Goal: Find specific page/section: Find specific page/section

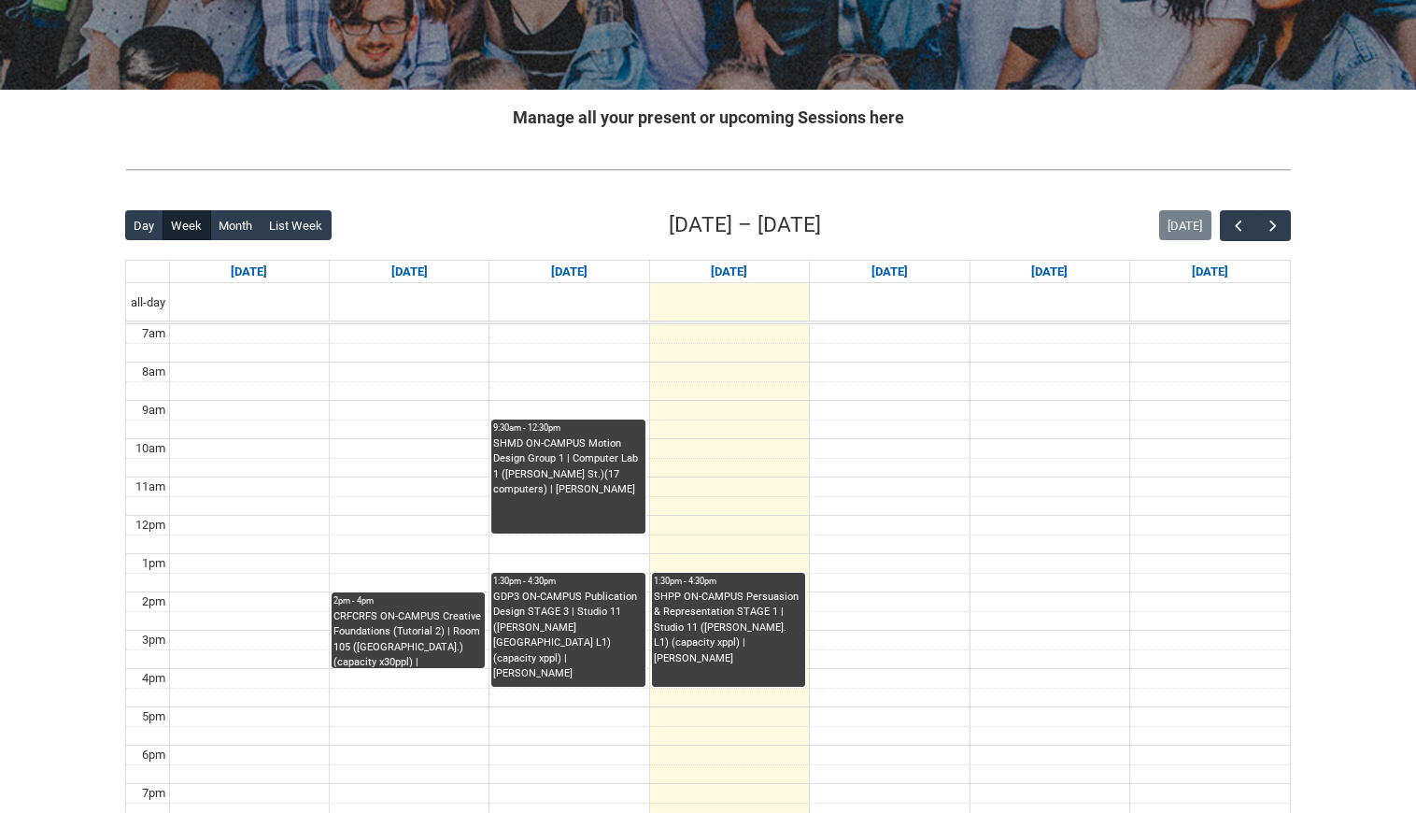
scroll to position [299, 0]
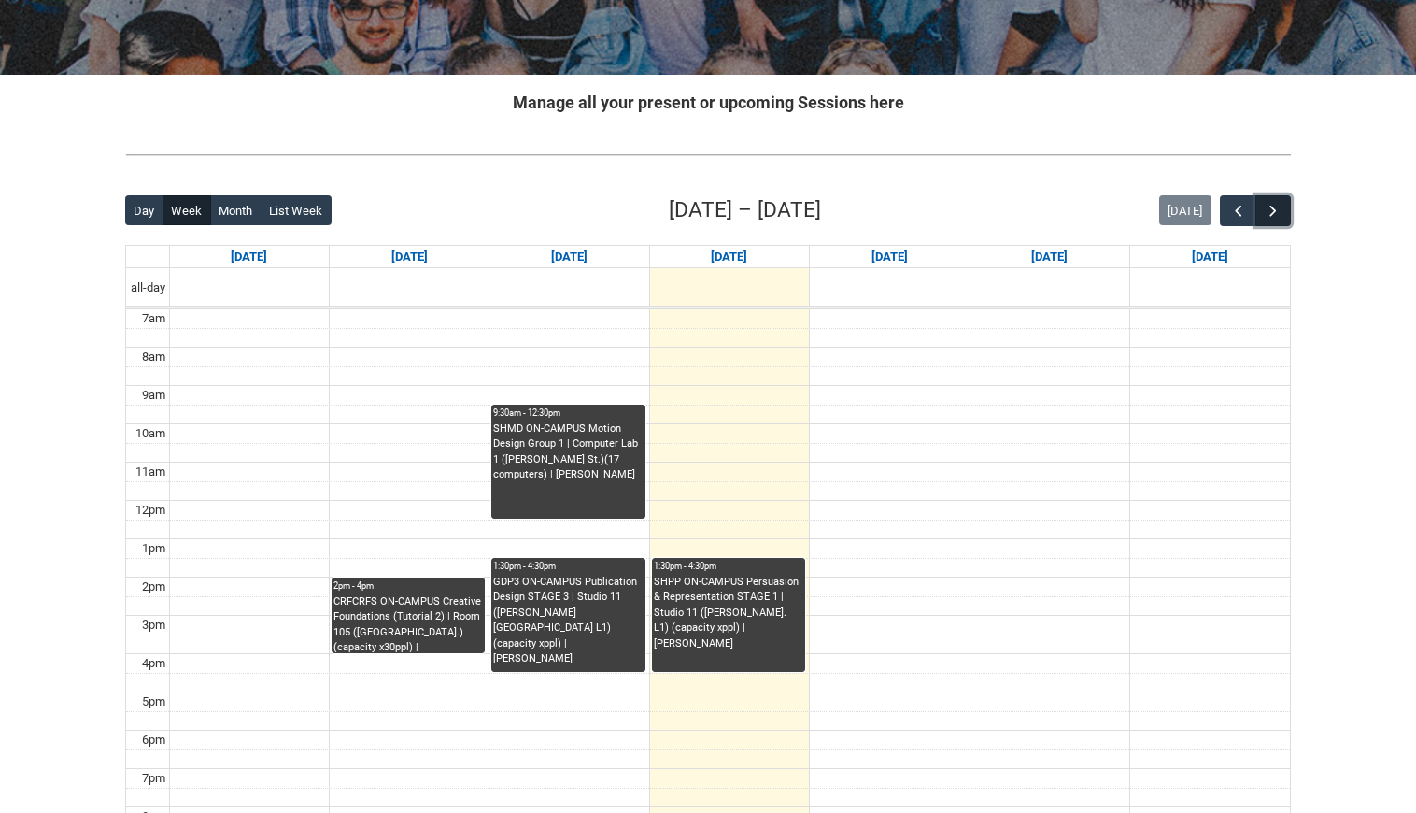
click at [1265, 206] on span "button" at bounding box center [1273, 211] width 19 height 19
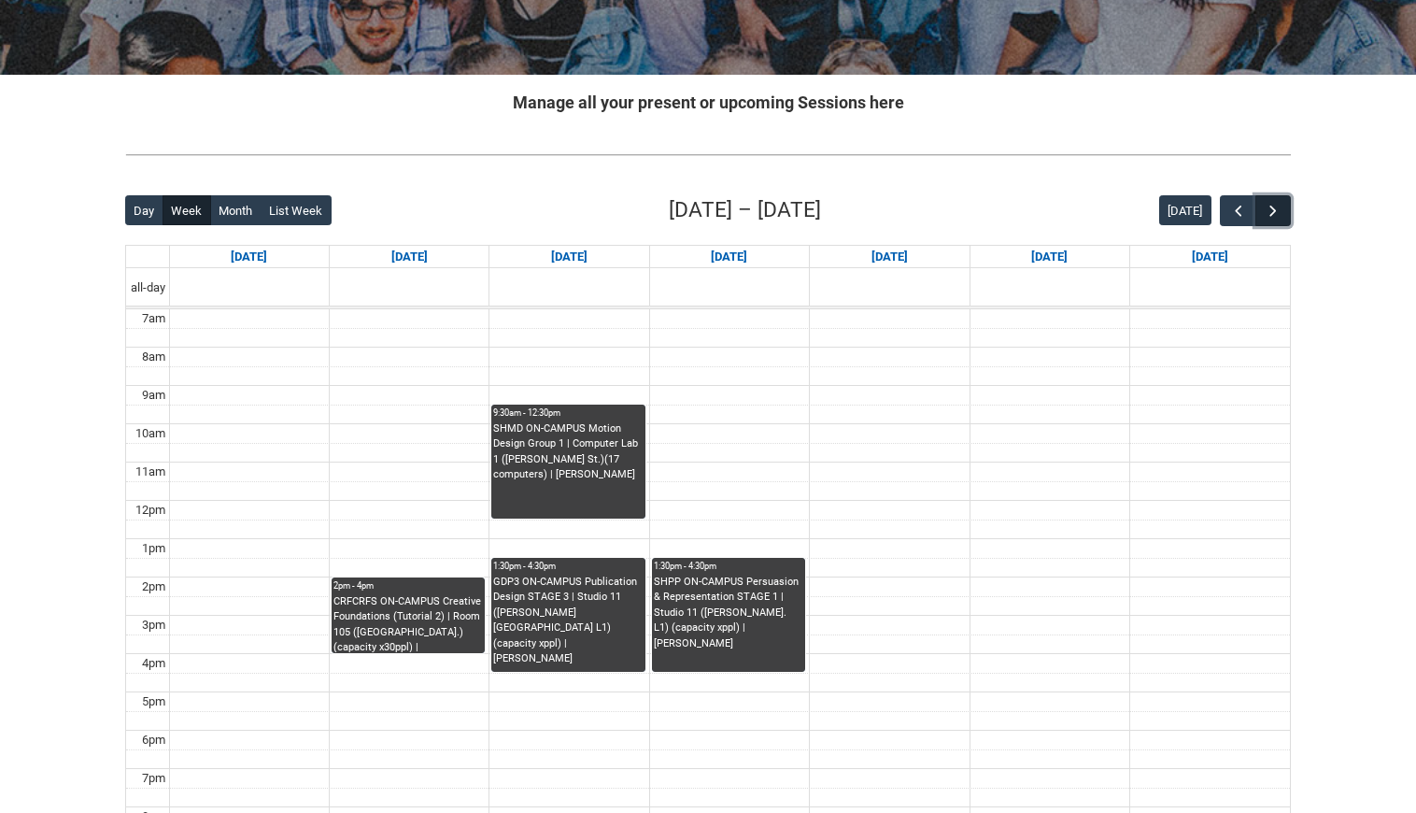
click at [1265, 206] on span "button" at bounding box center [1273, 211] width 19 height 19
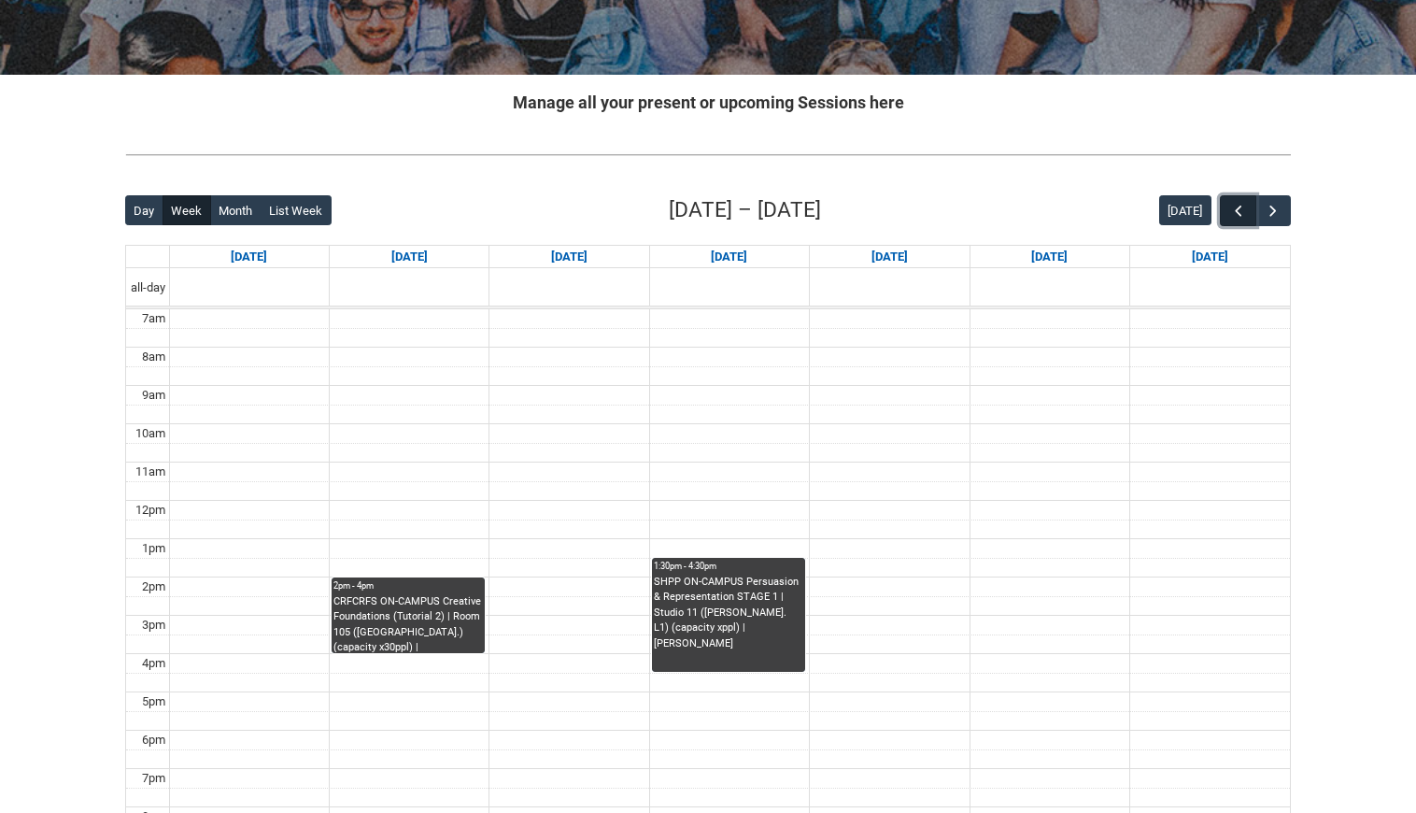
click at [1233, 199] on button "button" at bounding box center [1237, 210] width 35 height 31
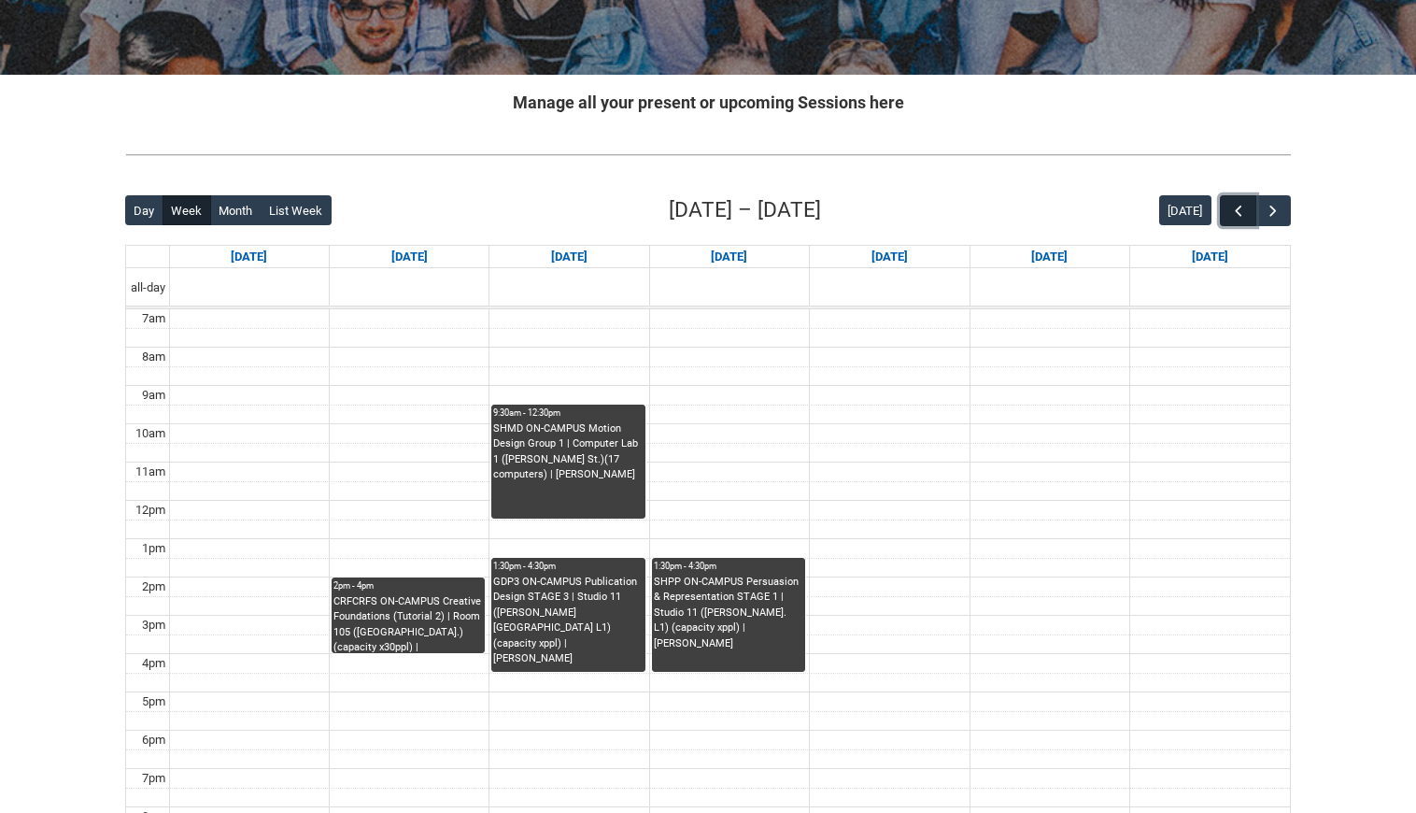
click at [1233, 199] on button "button" at bounding box center [1237, 210] width 35 height 31
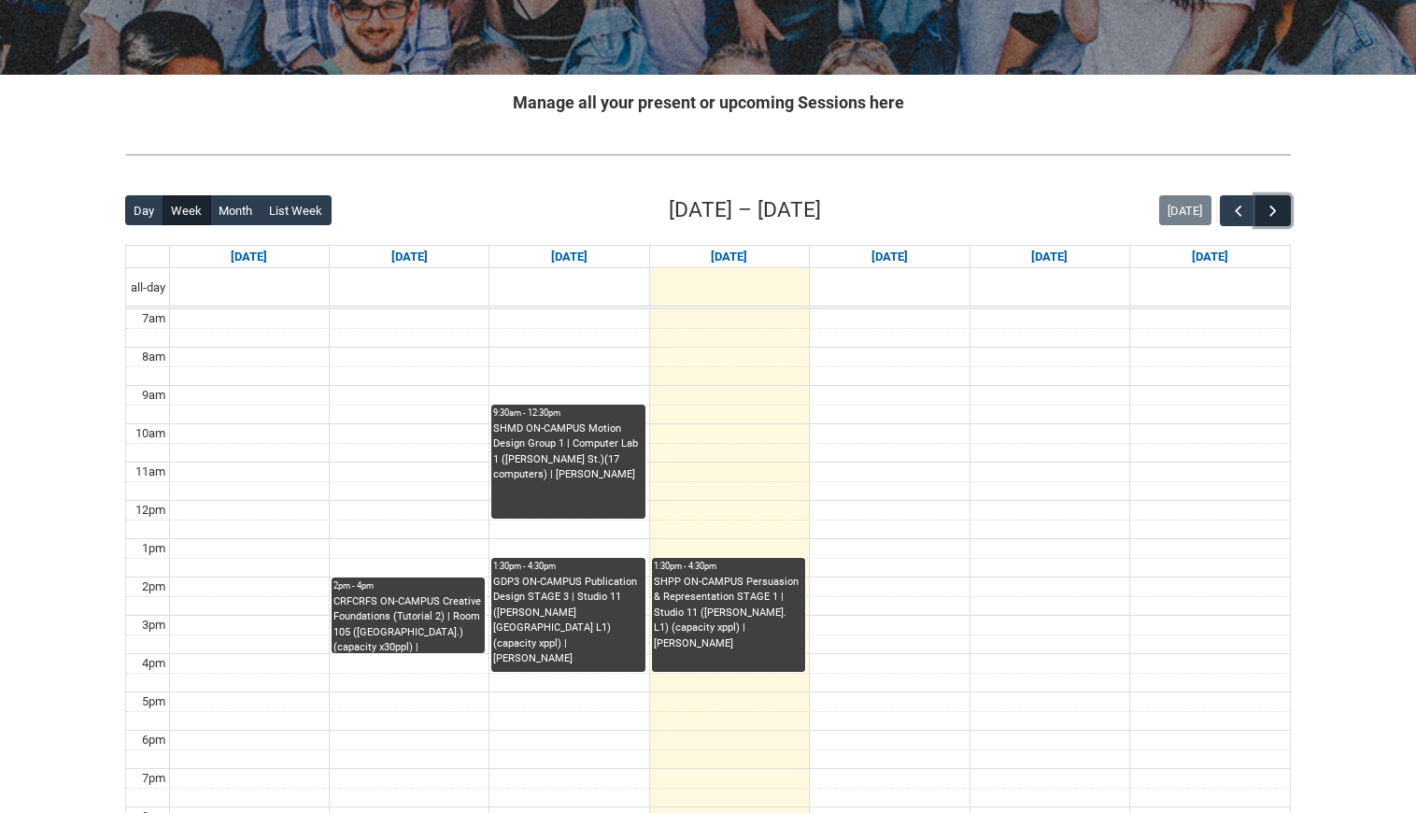
click at [1266, 208] on span "button" at bounding box center [1273, 211] width 19 height 19
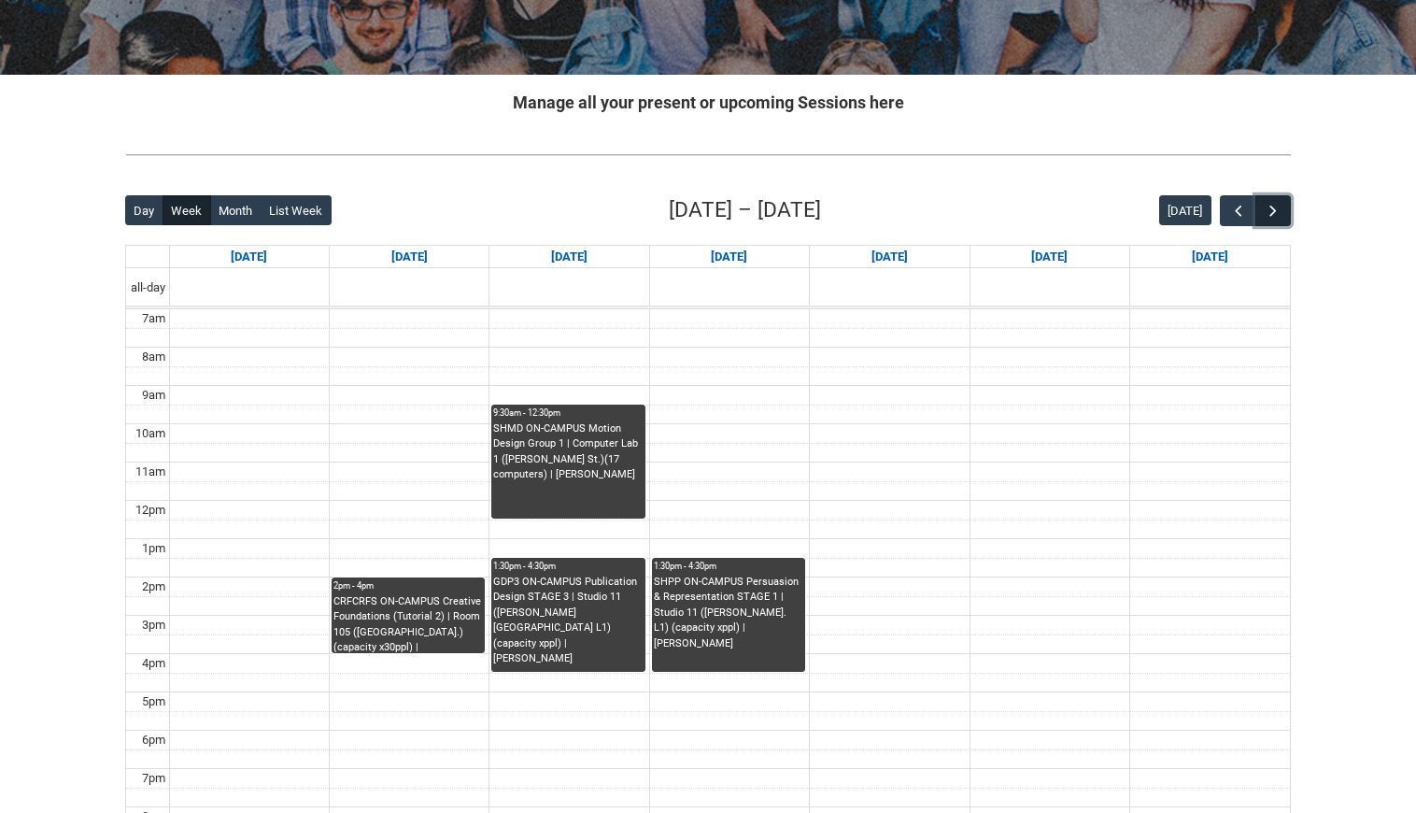
click at [1266, 208] on span "button" at bounding box center [1273, 211] width 19 height 19
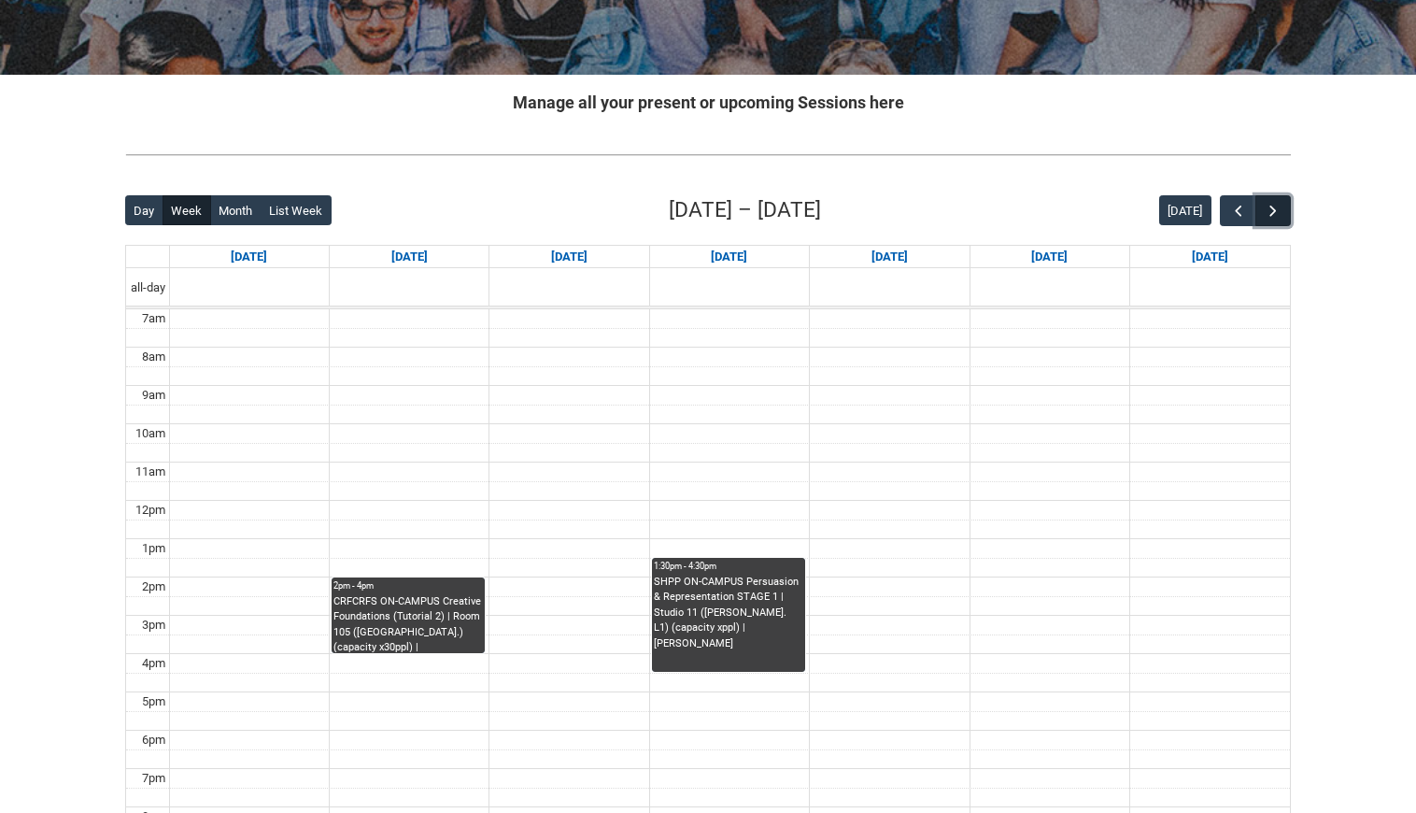
click at [1266, 208] on span "button" at bounding box center [1273, 211] width 19 height 19
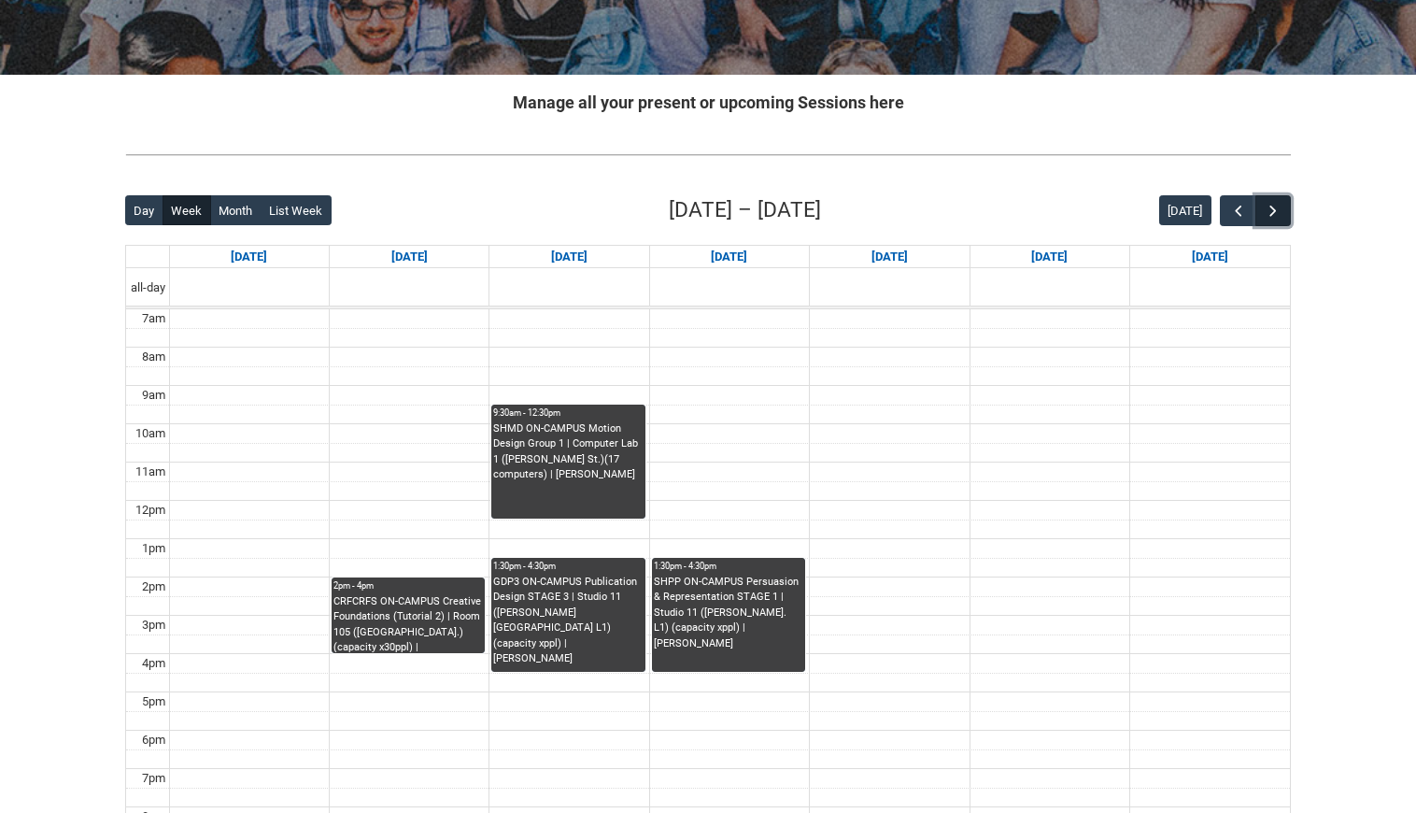
click at [1266, 208] on span "button" at bounding box center [1273, 211] width 19 height 19
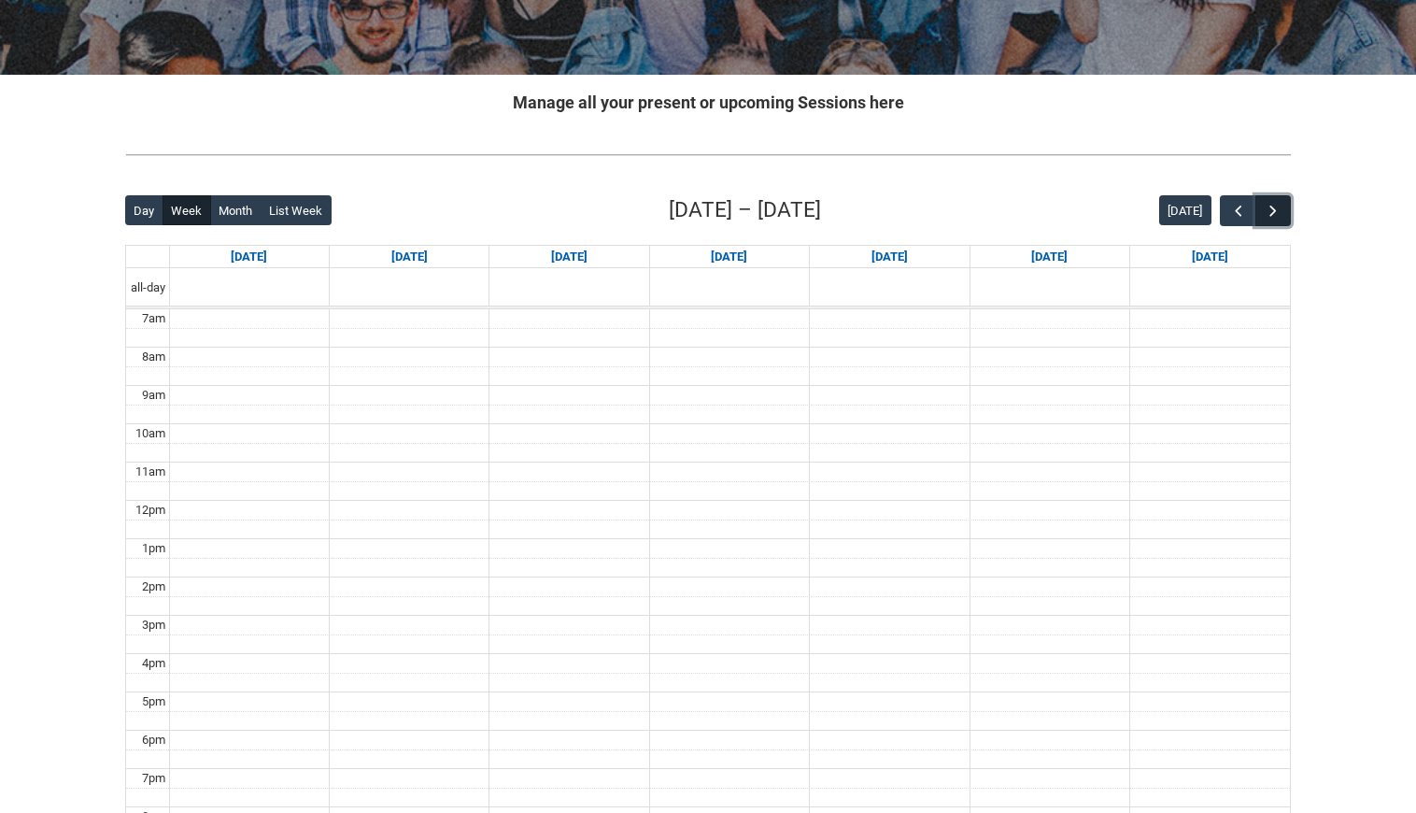
click at [1266, 208] on span "button" at bounding box center [1273, 211] width 19 height 19
click at [1239, 210] on span "button" at bounding box center [1238, 211] width 19 height 19
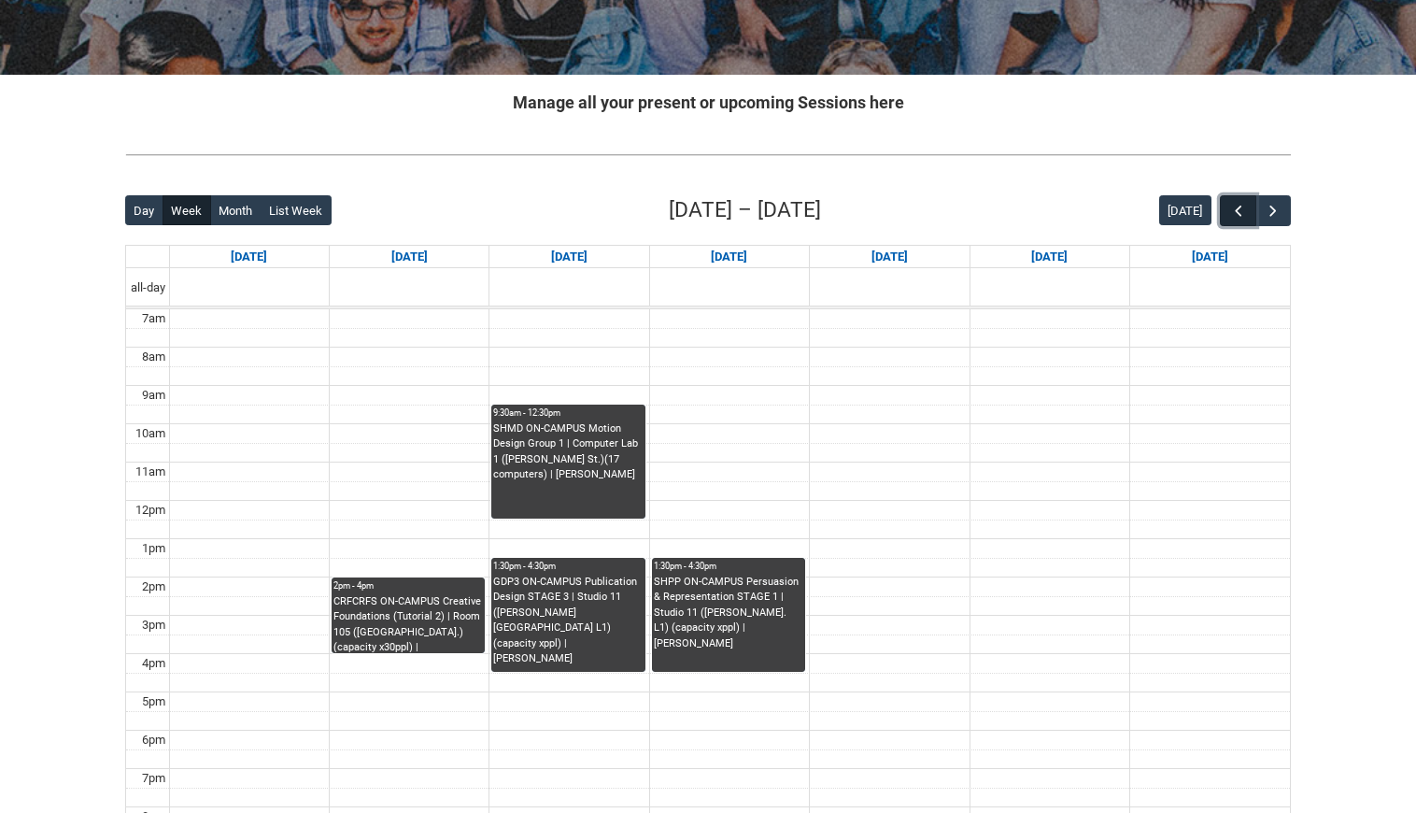
click at [1239, 210] on span "button" at bounding box center [1238, 211] width 19 height 19
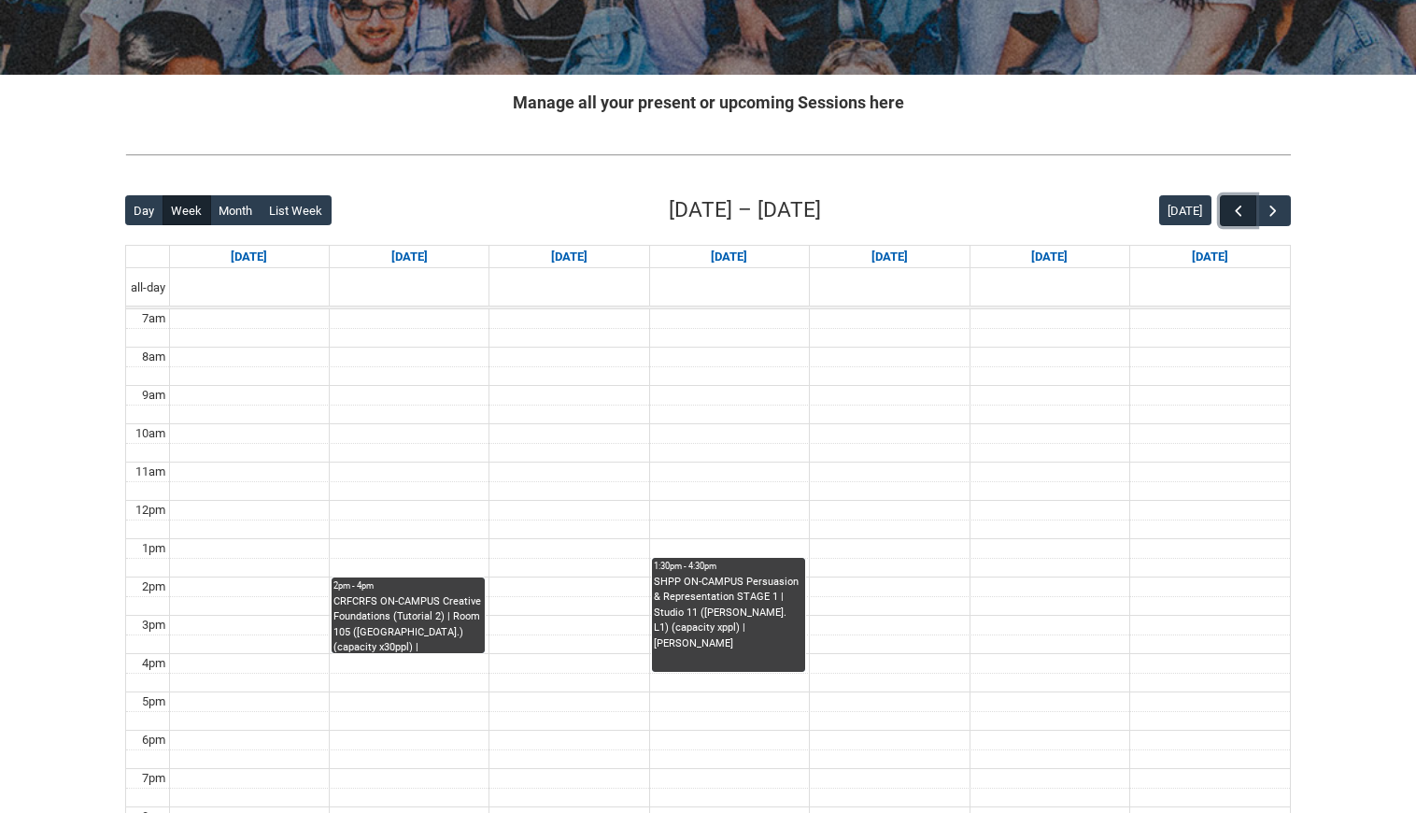
click at [1239, 210] on span "button" at bounding box center [1238, 211] width 19 height 19
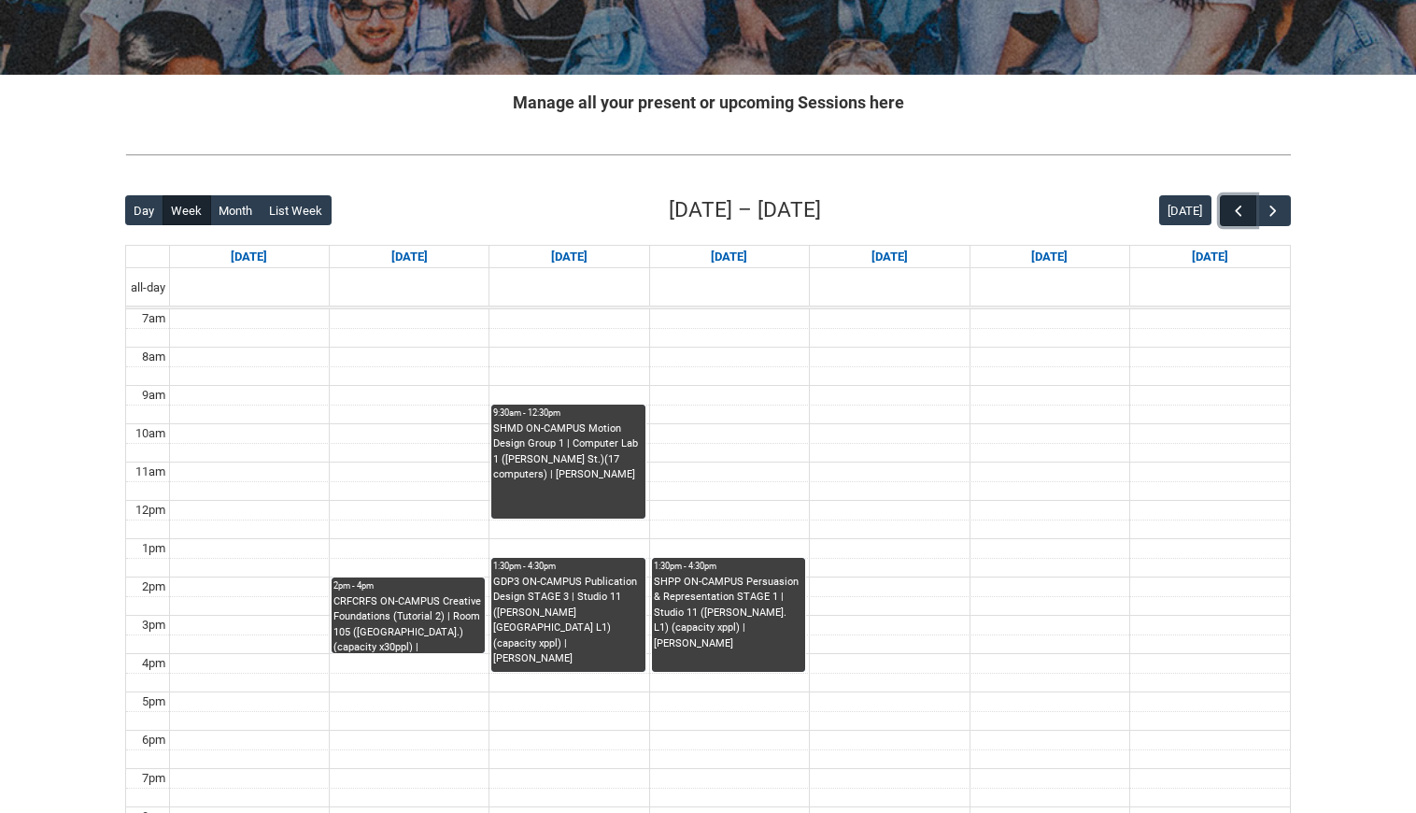
click at [1239, 210] on span "button" at bounding box center [1238, 211] width 19 height 19
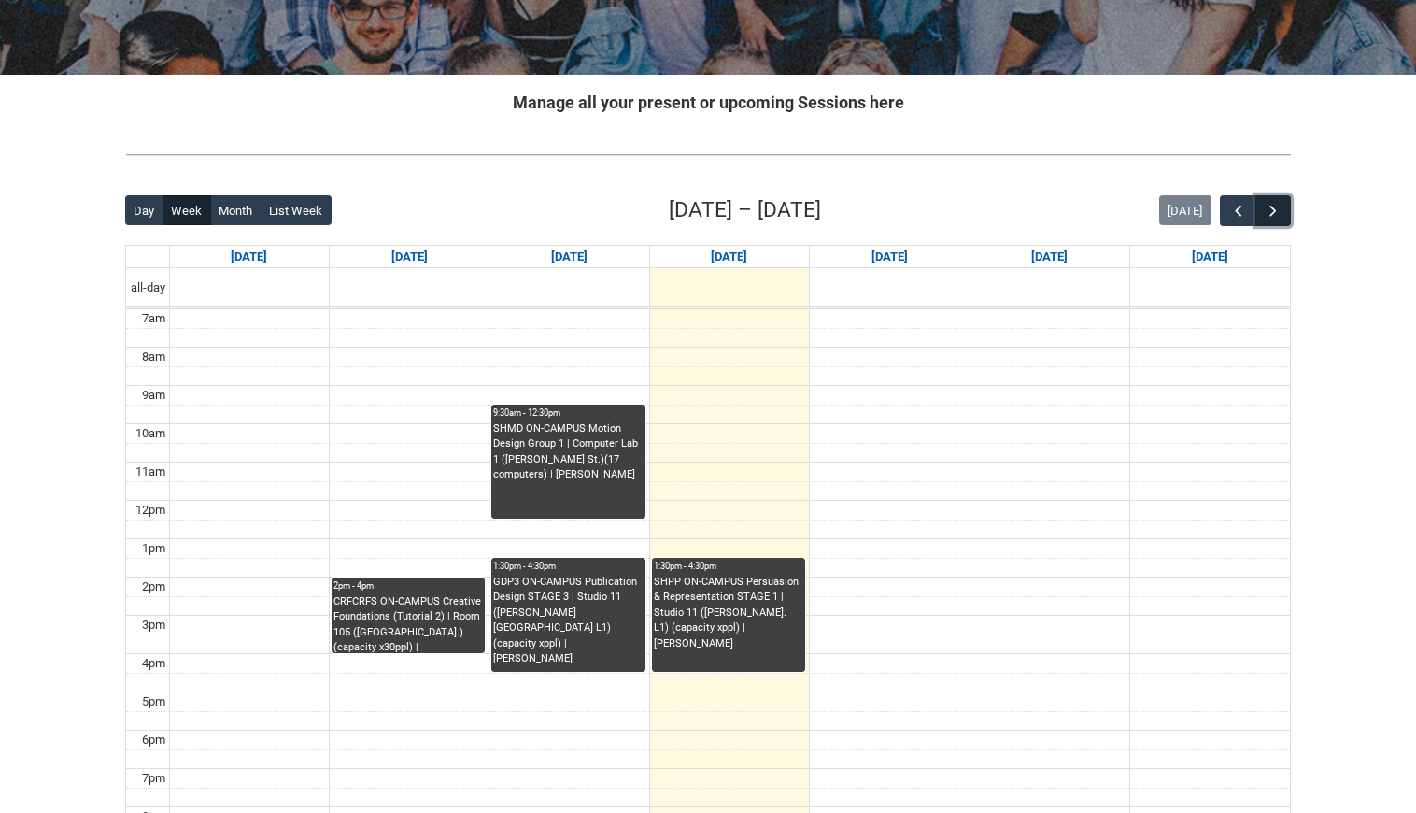
click at [1286, 216] on button "button" at bounding box center [1273, 210] width 35 height 31
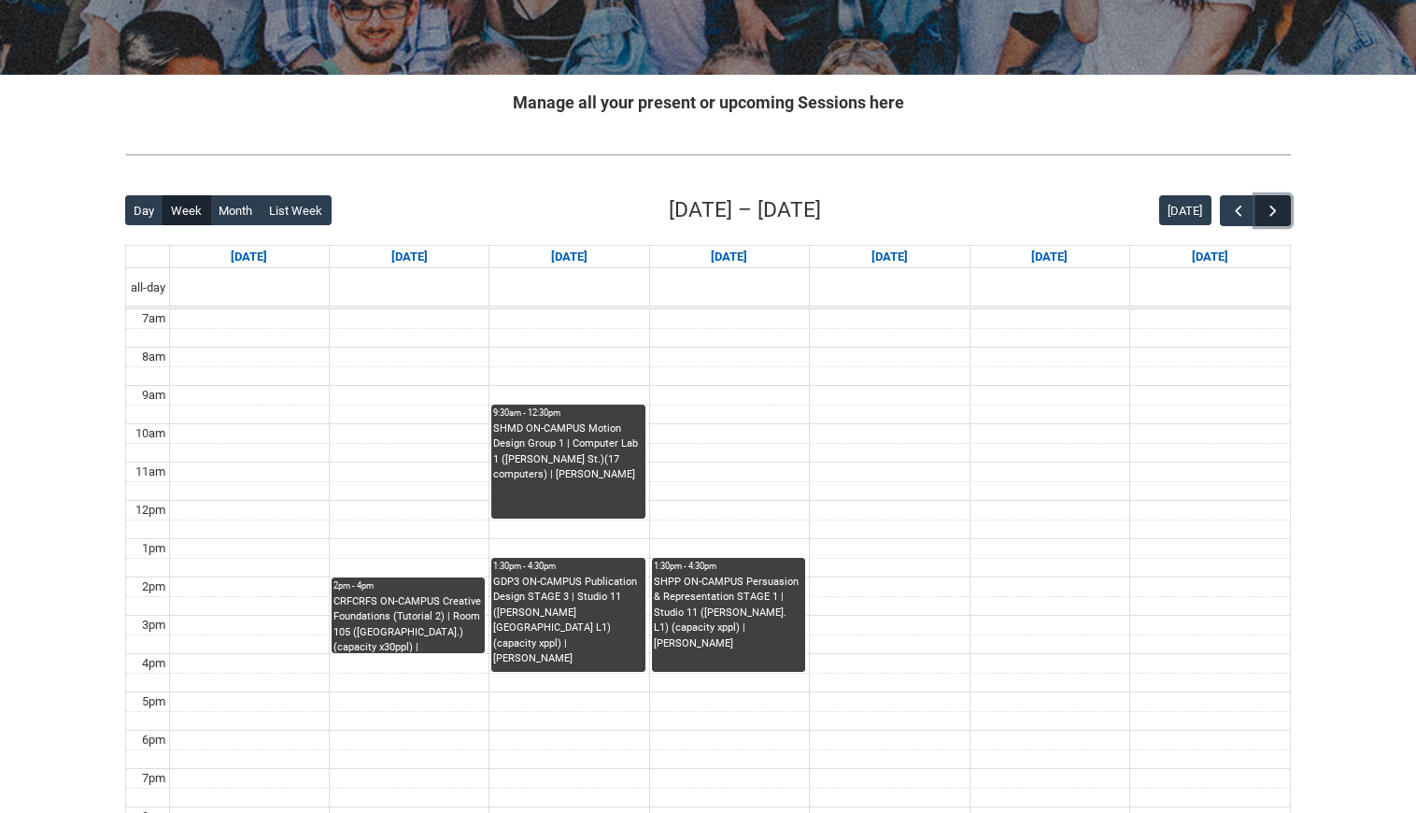
click at [1286, 216] on button "button" at bounding box center [1273, 210] width 35 height 31
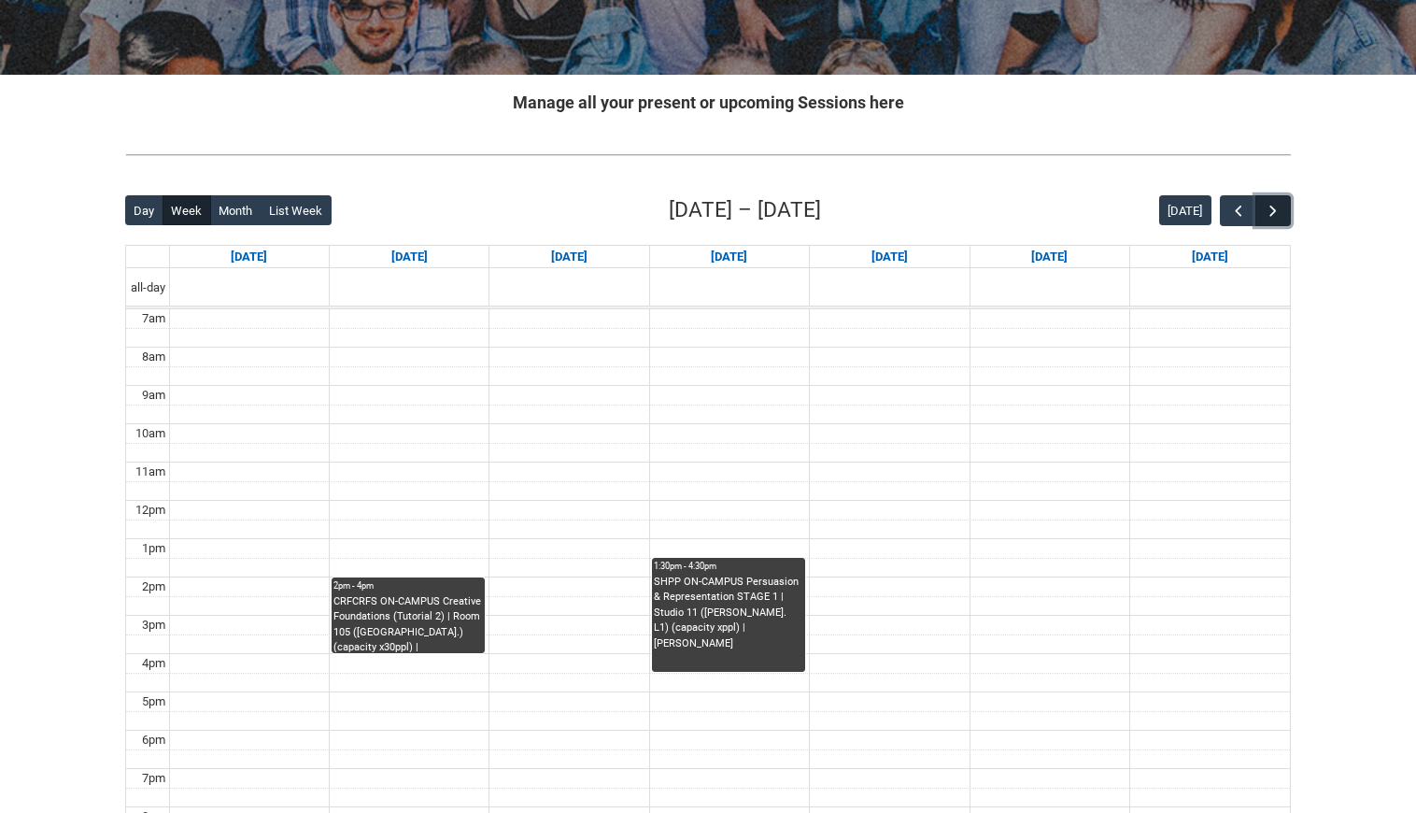
click at [1286, 216] on button "button" at bounding box center [1273, 210] width 35 height 31
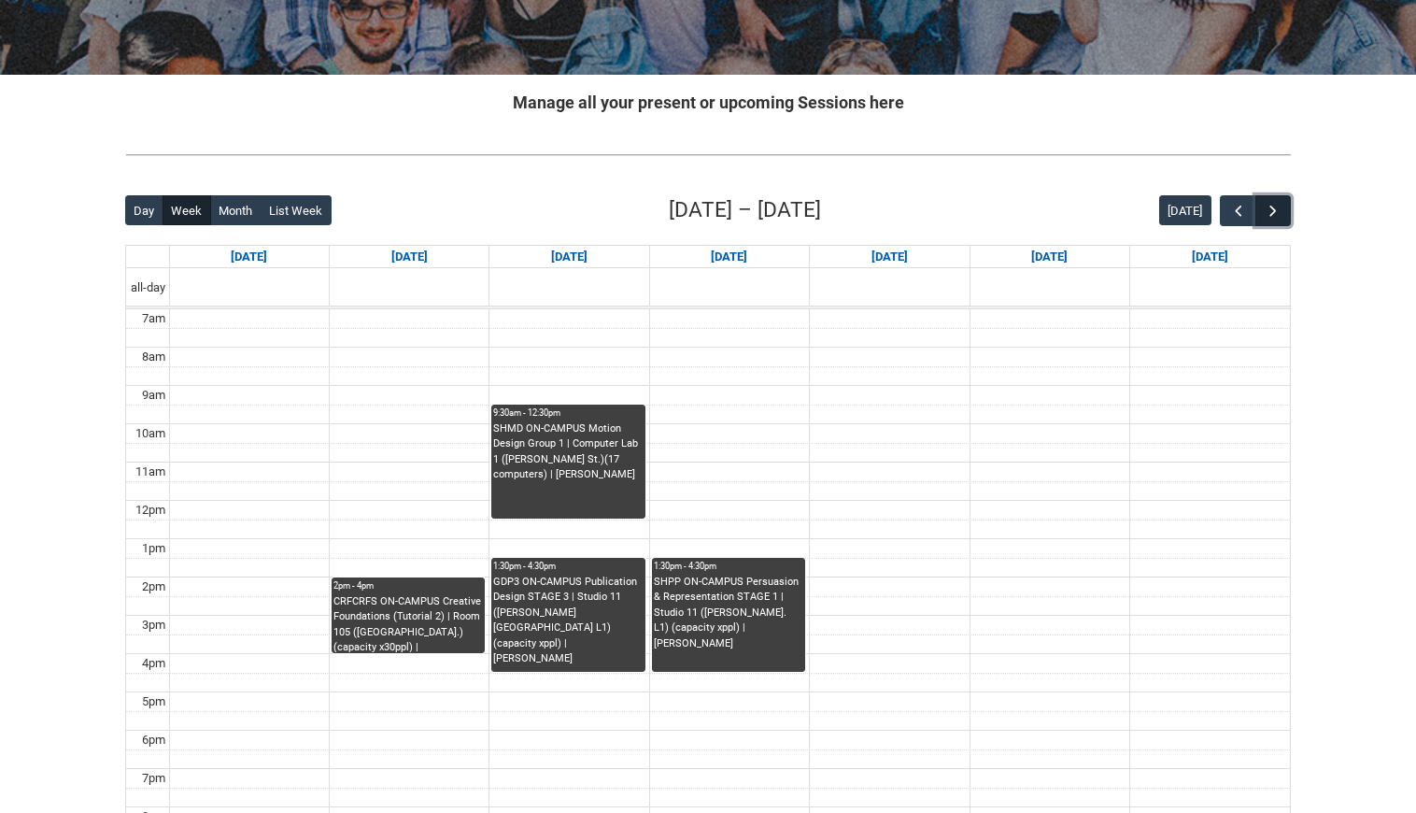
click at [1286, 216] on button "button" at bounding box center [1273, 210] width 35 height 31
click at [1286, 215] on button "button" at bounding box center [1273, 210] width 35 height 31
